Goal: Connect with others: Connect with others

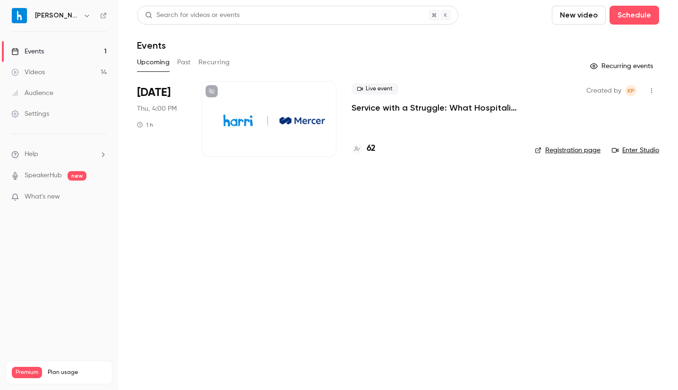
click at [643, 151] on link "Enter Studio" at bounding box center [635, 149] width 47 height 9
click at [655, 95] on button "button" at bounding box center [651, 90] width 15 height 15
click at [610, 145] on li "Invite to Studio" at bounding box center [607, 139] width 102 height 25
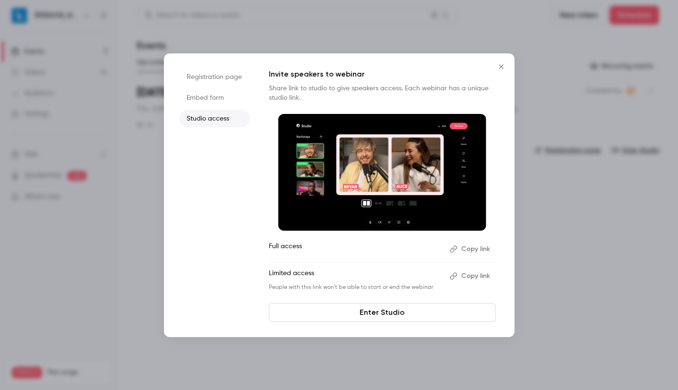
click at [473, 276] on button "Copy link" at bounding box center [471, 275] width 50 height 15
click at [564, 270] on div at bounding box center [339, 195] width 678 height 390
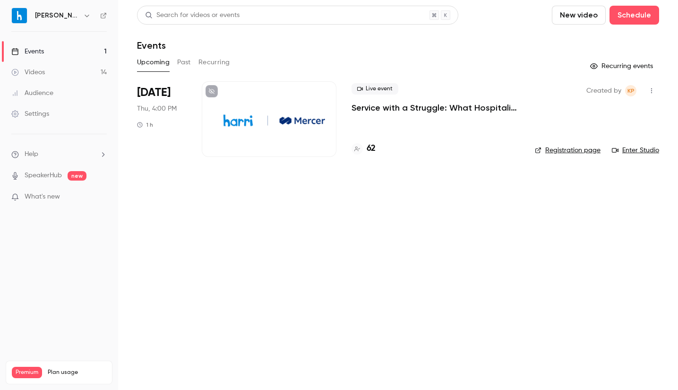
click at [441, 196] on main "Search for videos or events New video Schedule Events Upcoming Past Recurring R…" at bounding box center [398, 195] width 560 height 390
click at [372, 149] on h4 "62" at bounding box center [370, 148] width 9 height 13
